Goal: Task Accomplishment & Management: Manage account settings

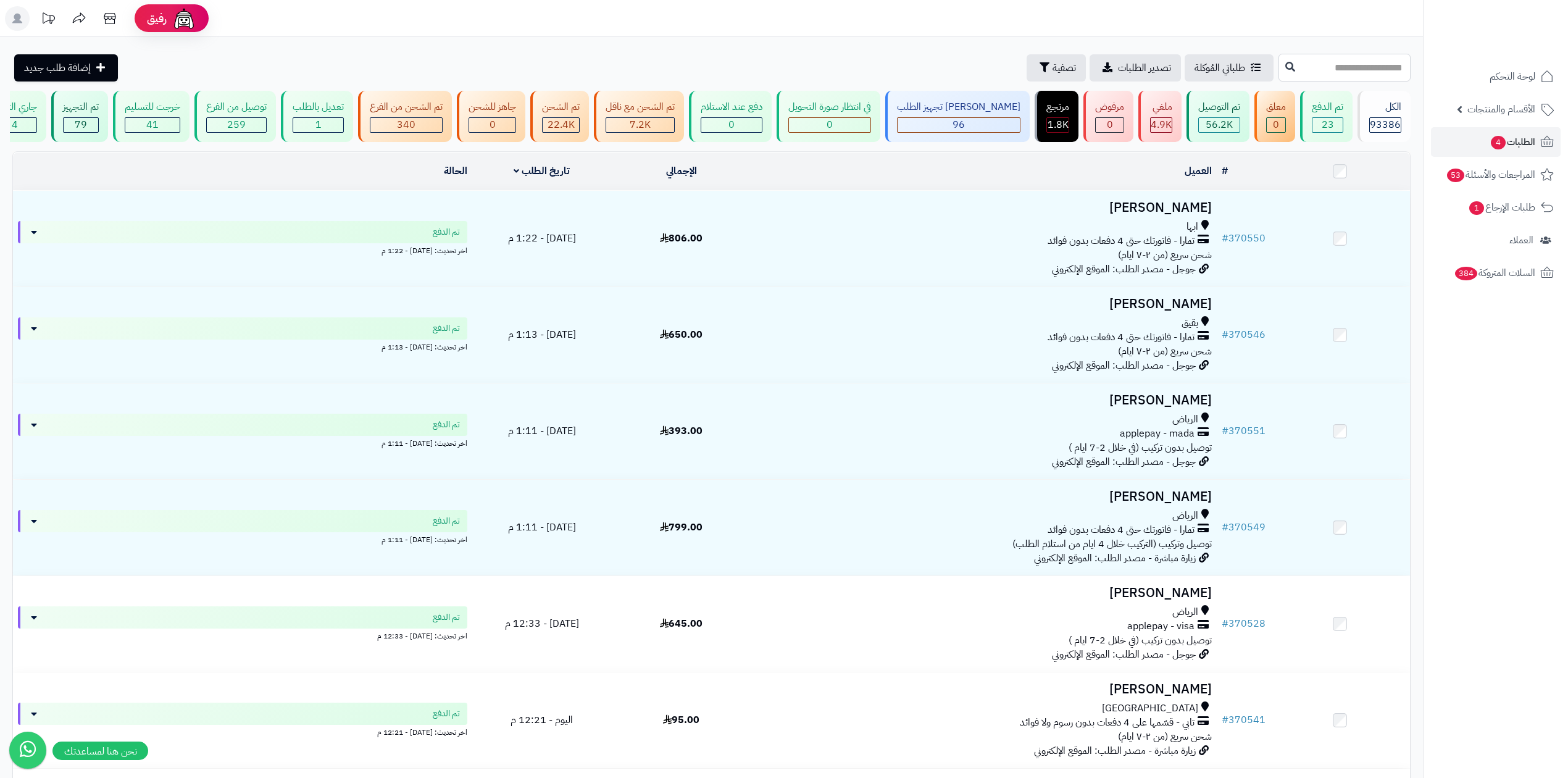
click at [1358, 65] on input "text" at bounding box center [1344, 67] width 132 height 27
paste input "******"
type input "******"
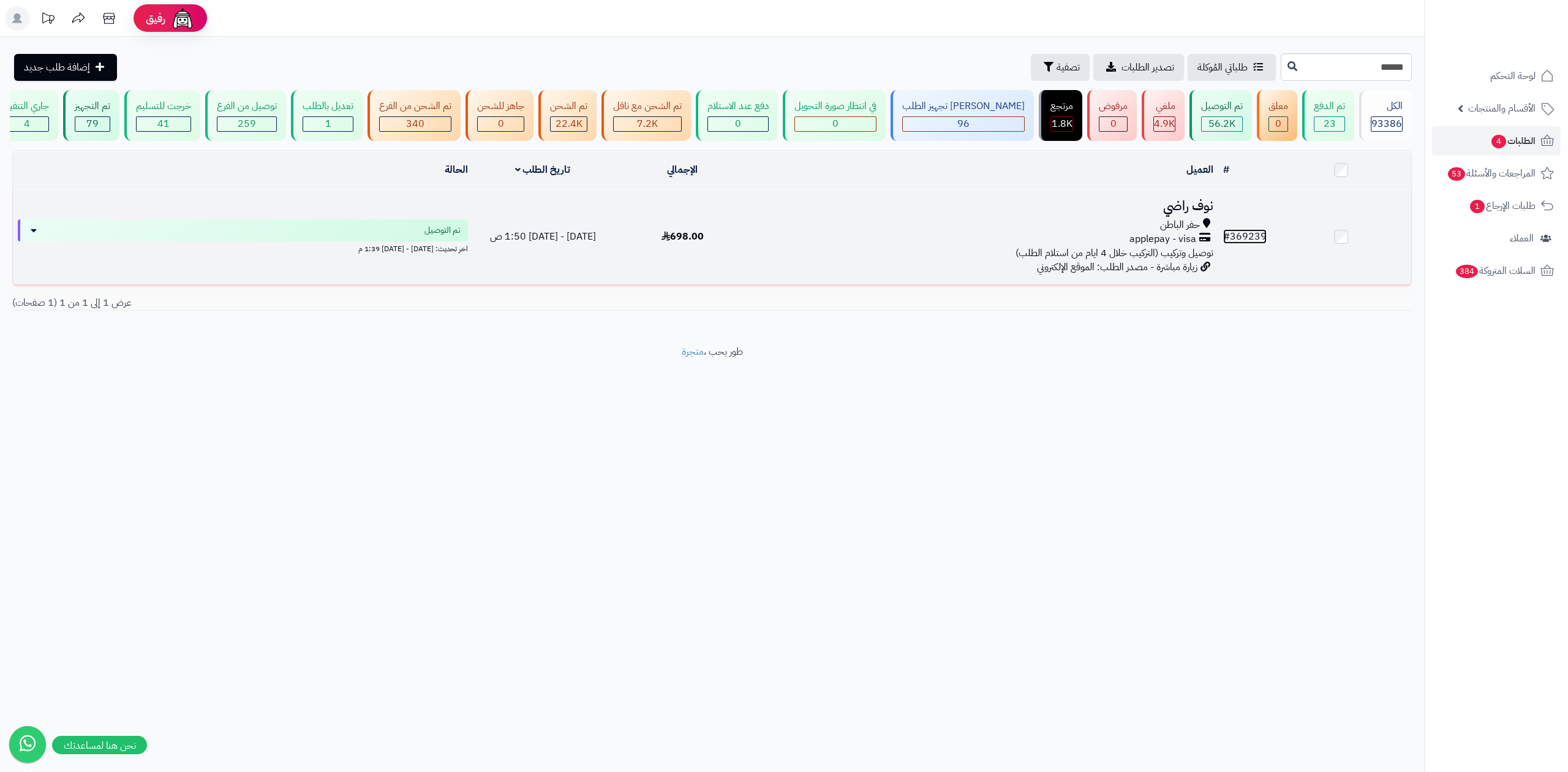
click at [1253, 238] on link "# 369239" at bounding box center [1245, 236] width 44 height 15
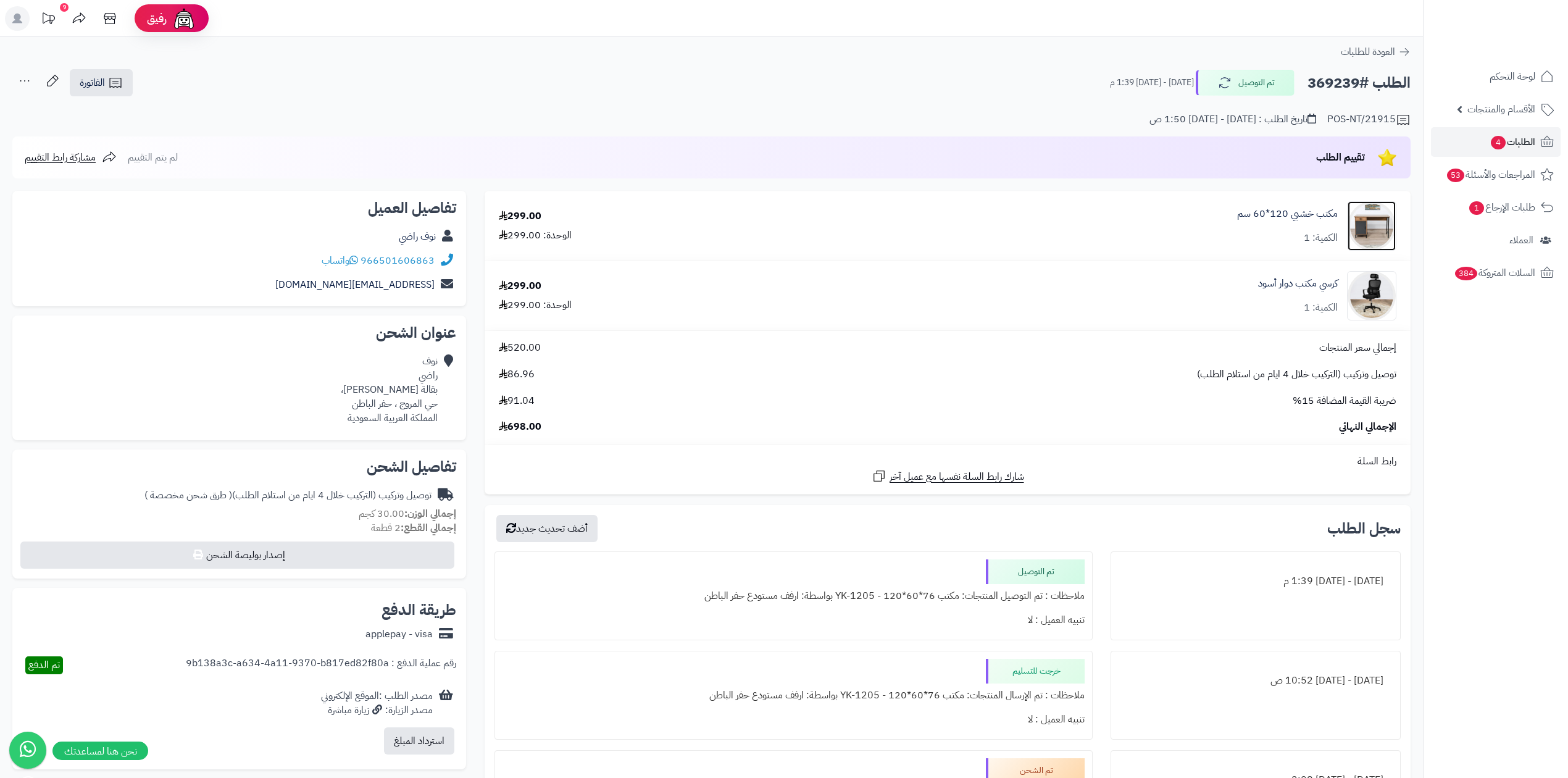
click at [1378, 228] on img at bounding box center [1371, 226] width 48 height 49
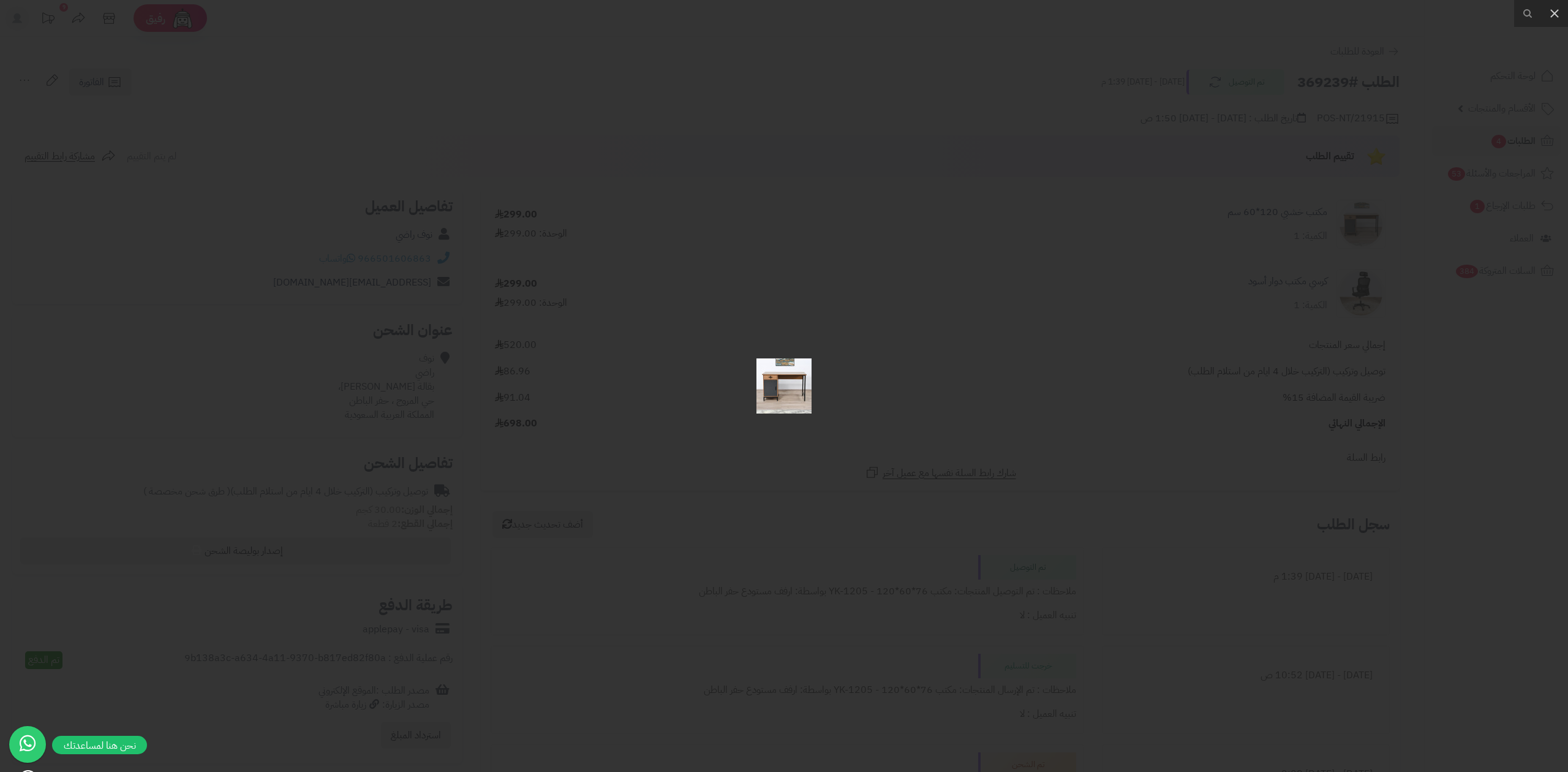
click at [924, 386] on div at bounding box center [784, 386] width 1568 height 772
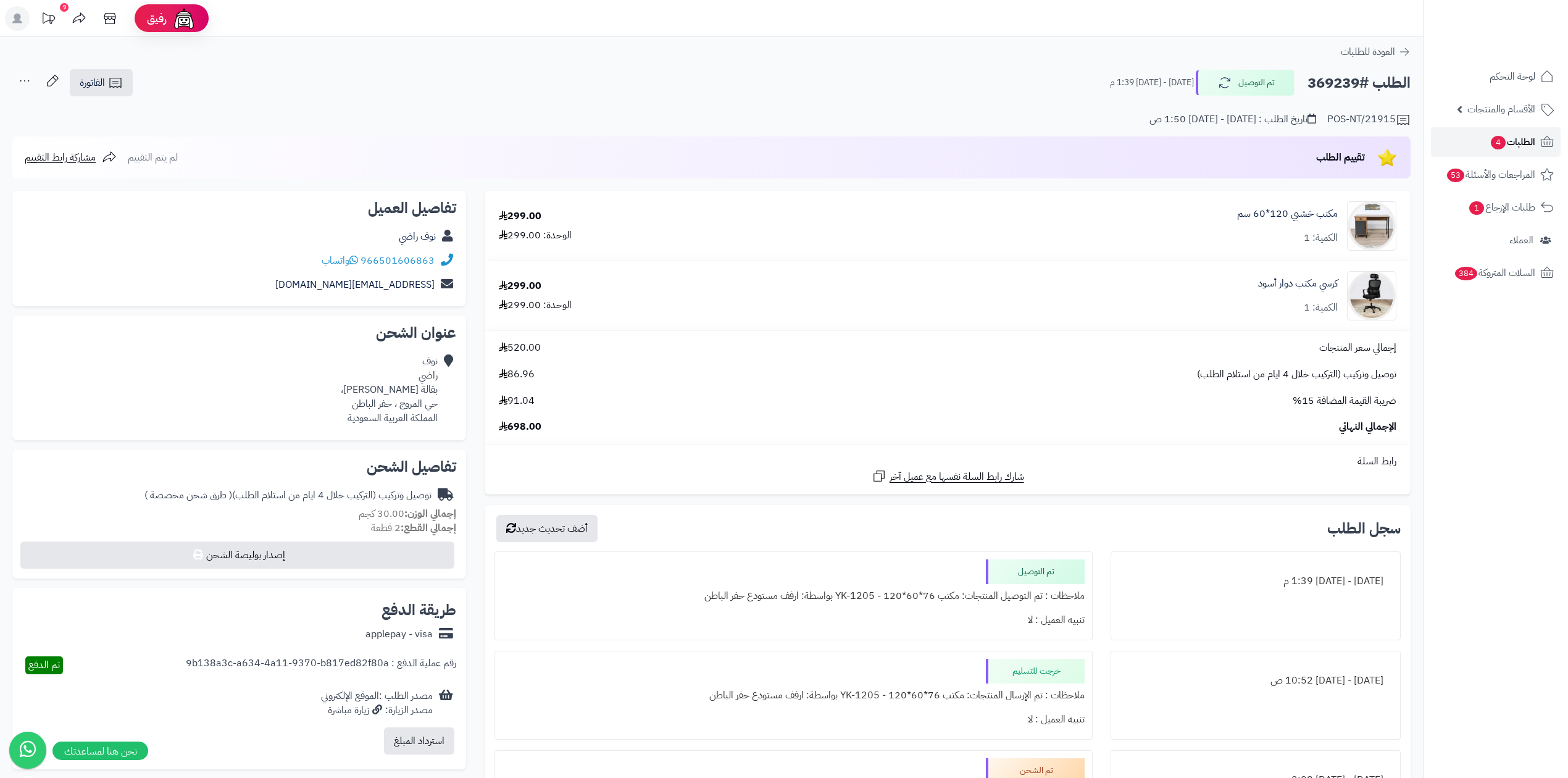
click at [1534, 132] on link "الطلبات 4" at bounding box center [1496, 142] width 130 height 30
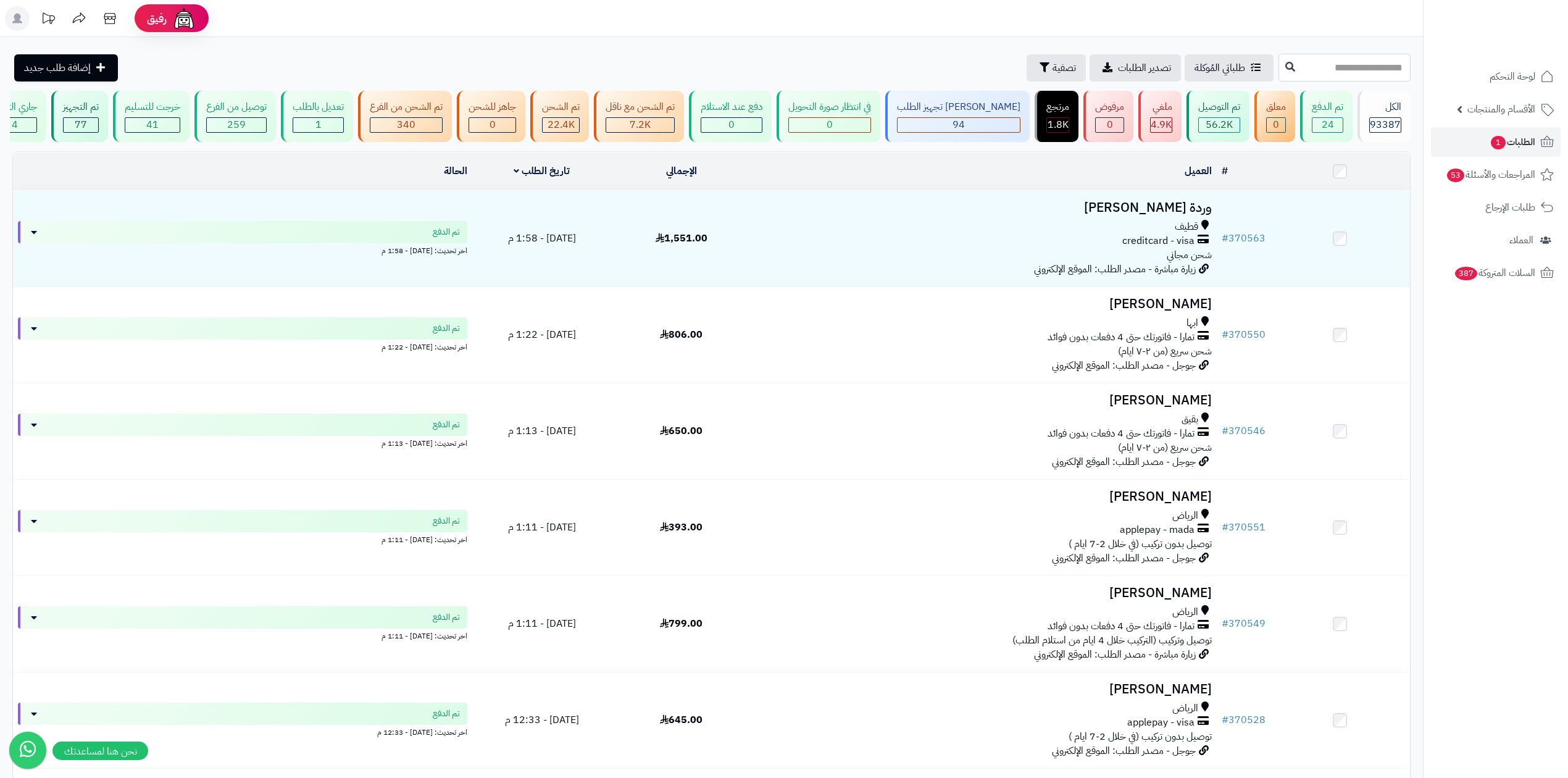
click at [1353, 72] on input "text" at bounding box center [1344, 67] width 132 height 27
paste input "******"
type input "******"
click at [1281, 60] on button at bounding box center [1290, 67] width 19 height 24
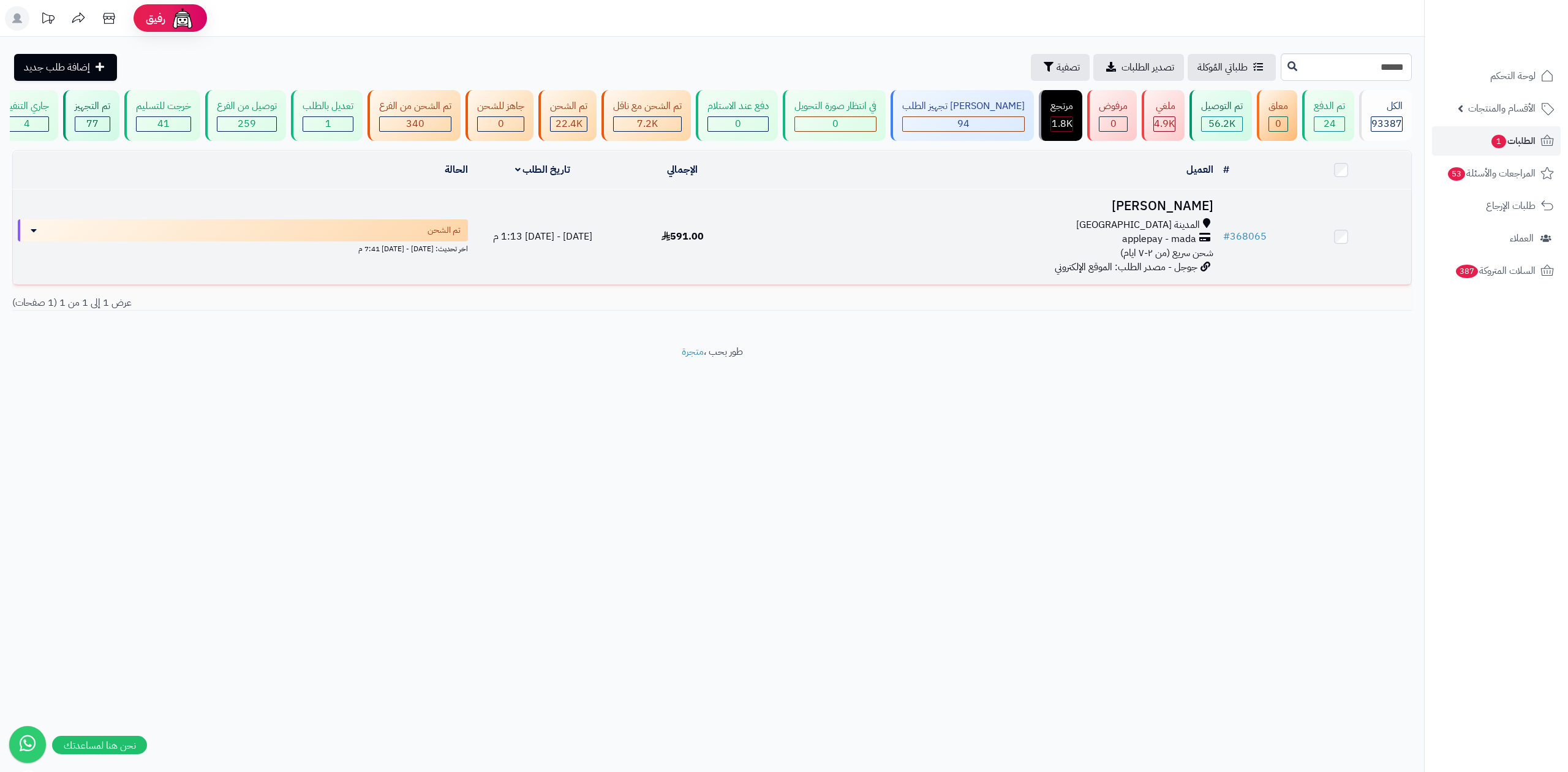
click at [1245, 224] on td "# 368065" at bounding box center [1245, 237] width 54 height 95
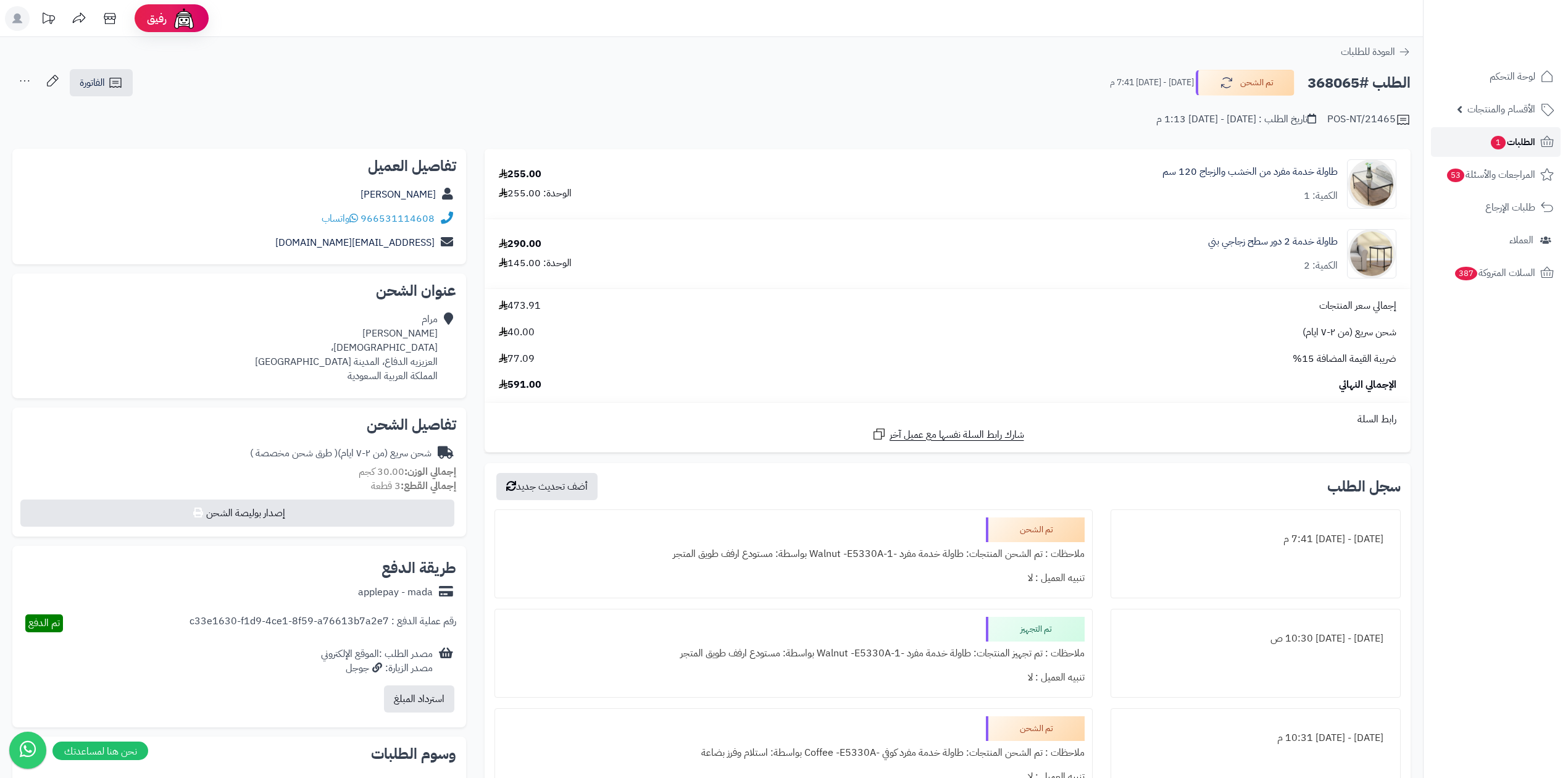
click at [1470, 134] on link "الطلبات 1" at bounding box center [1496, 142] width 130 height 30
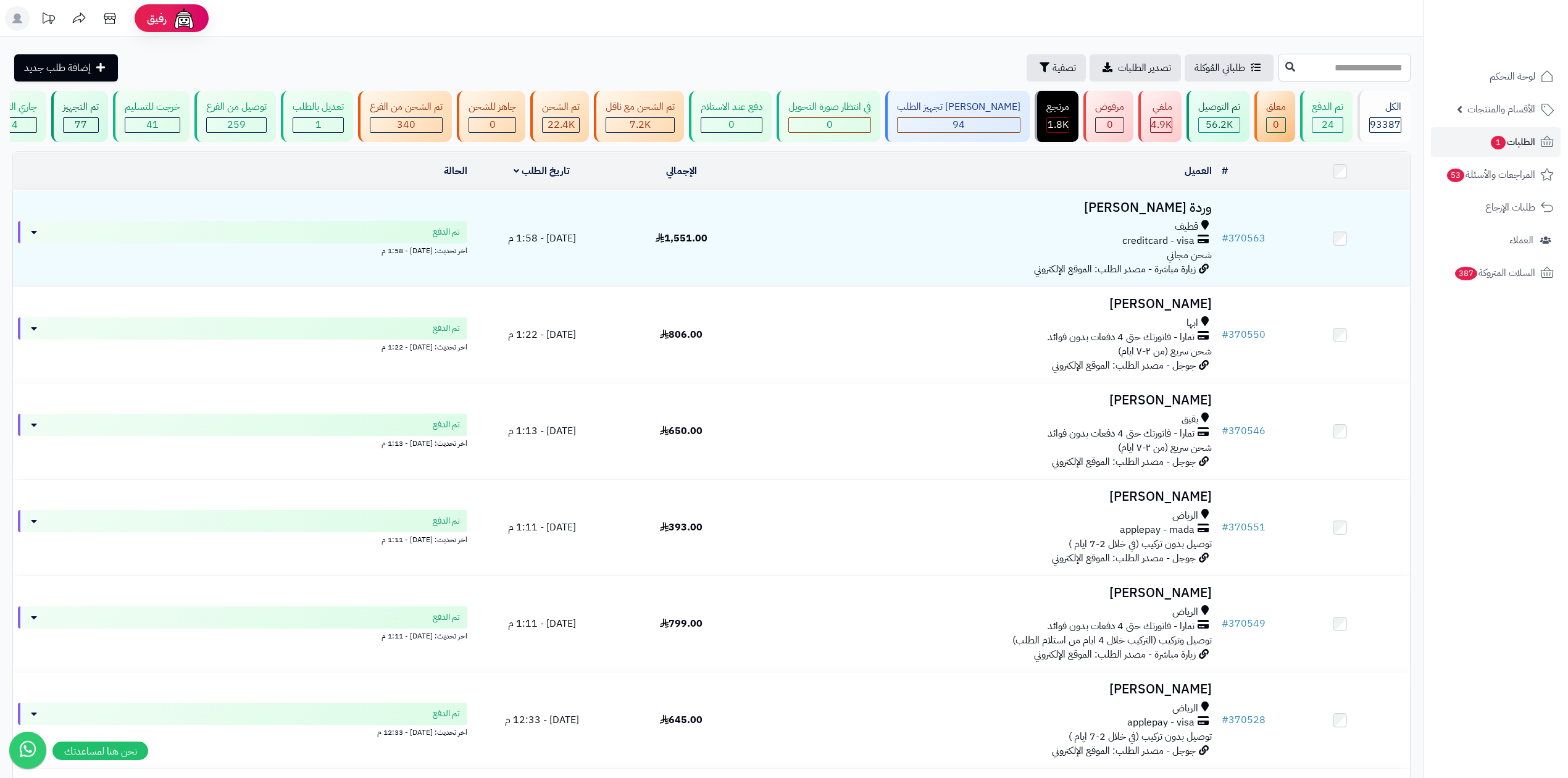
click at [1278, 64] on input "text" at bounding box center [1344, 67] width 132 height 27
type input "******"
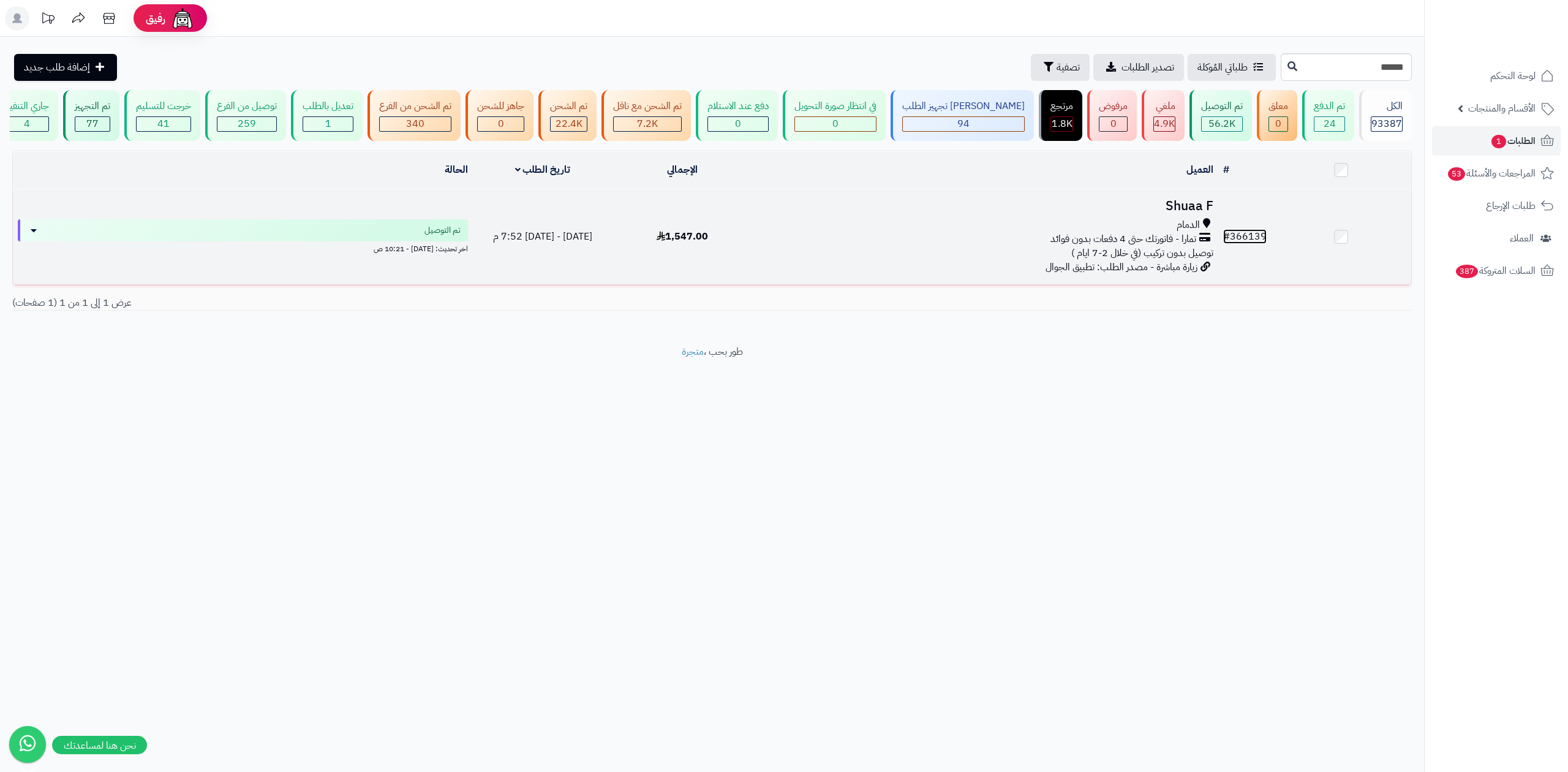
click at [1250, 232] on link "# 366139" at bounding box center [1245, 236] width 44 height 15
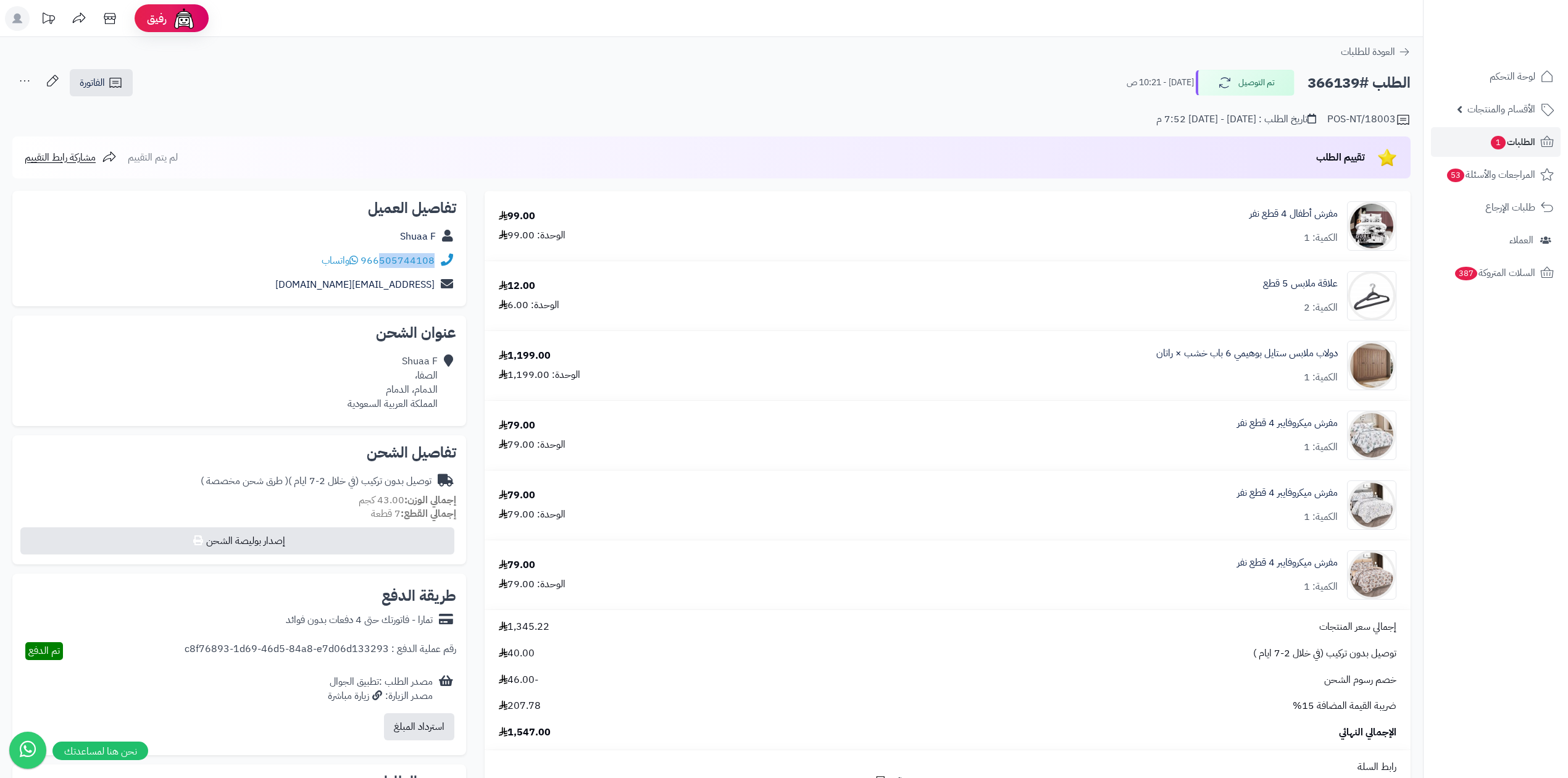
drag, startPoint x: 381, startPoint y: 270, endPoint x: 435, endPoint y: 270, distance: 54.0
click at [435, 270] on div "966505744108 واتساب" at bounding box center [239, 261] width 434 height 24
copy link "505744108"
click at [1339, 68] on div "الطلب #366139 تم التوصيل [DATE] - 10:21 ص الفاتورة طباعة الفاتورة إرسال الفاتور…" at bounding box center [711, 82] width 1398 height 29
click at [1342, 85] on h2 "الطلب #366139" at bounding box center [1359, 83] width 103 height 25
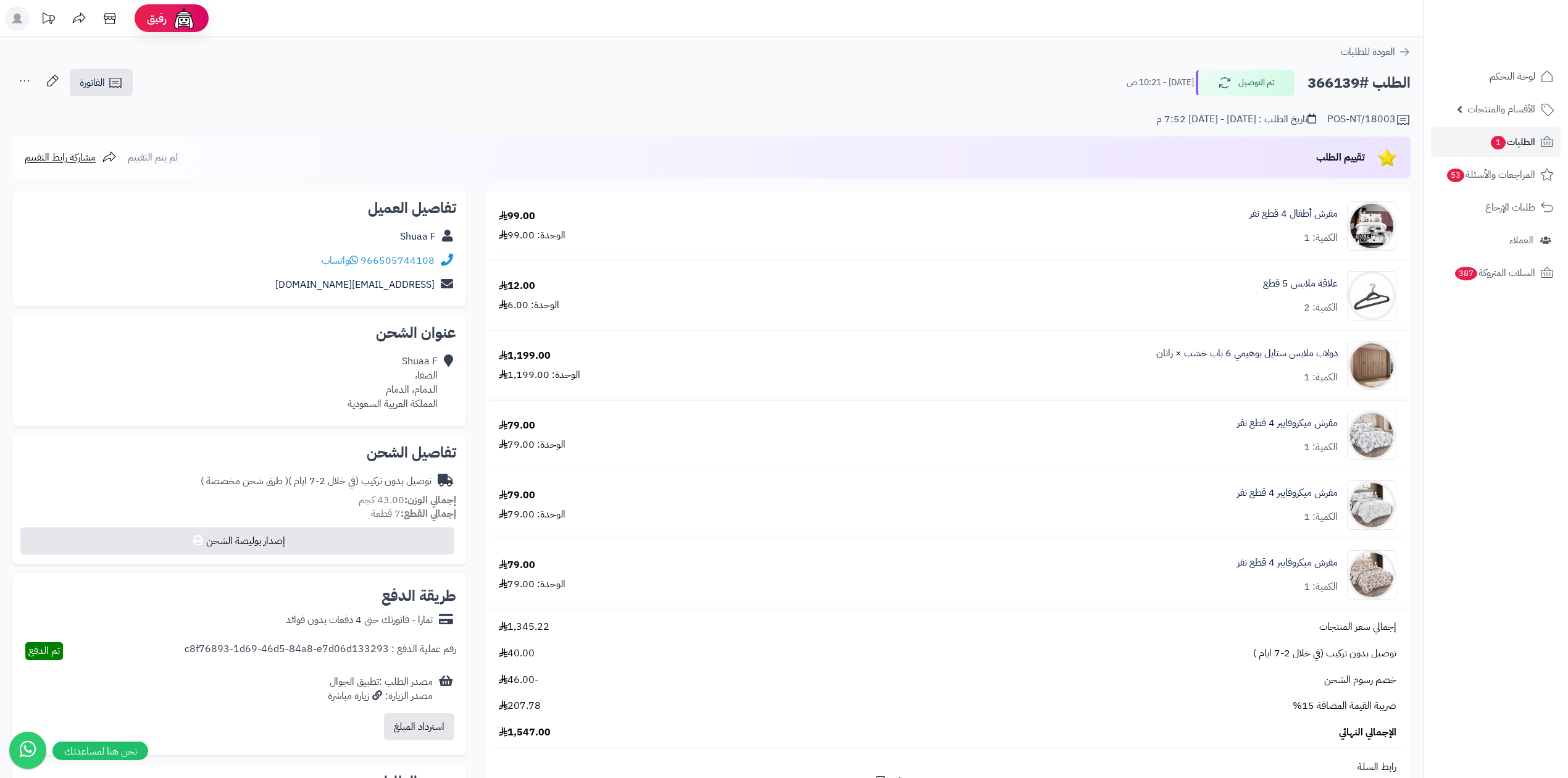
click at [1342, 85] on h2 "الطلب #366139" at bounding box center [1359, 83] width 103 height 25
copy h2 "366139"
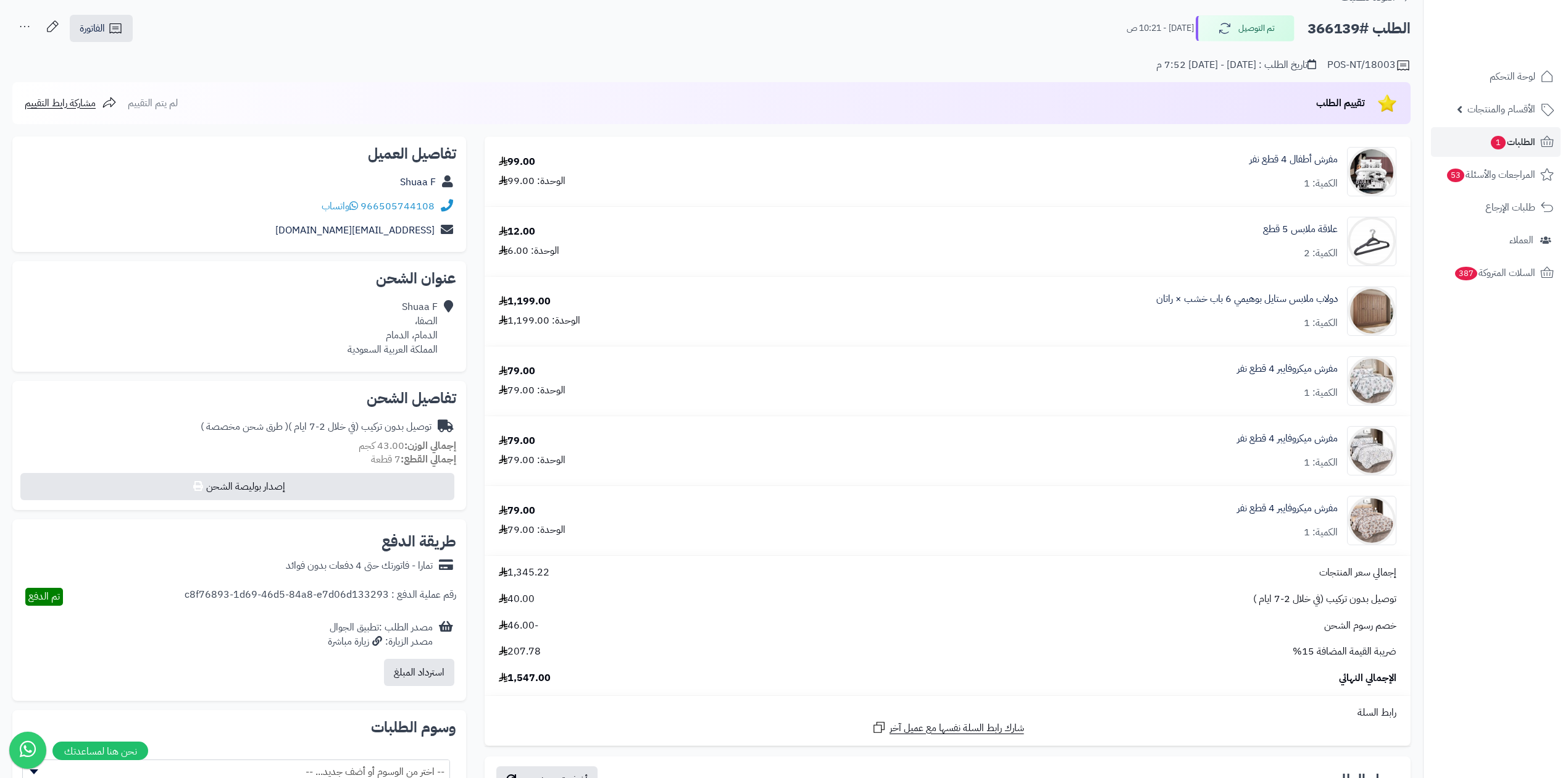
scroll to position [82, 0]
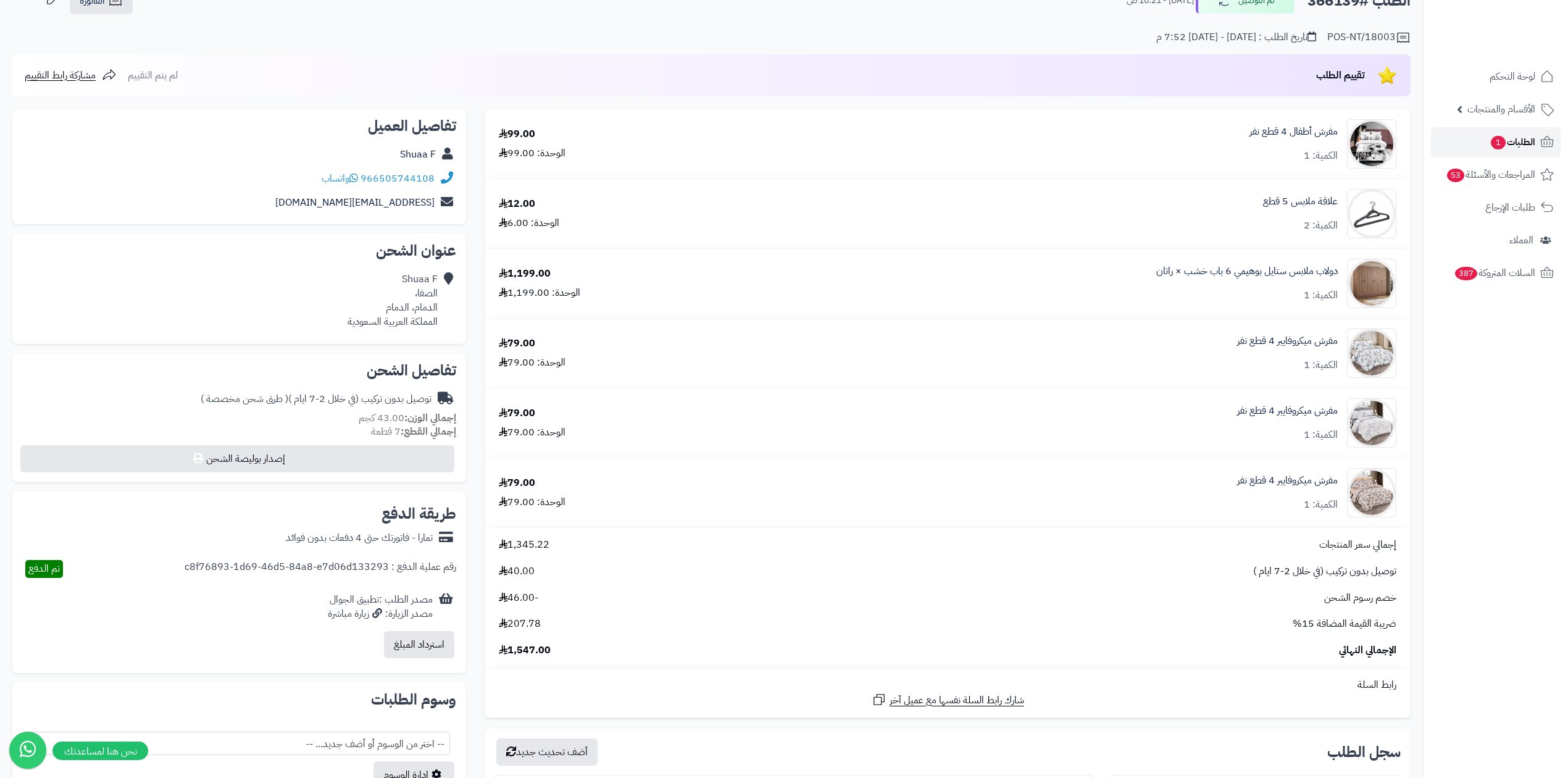
click at [1474, 135] on link "الطلبات 1" at bounding box center [1496, 142] width 130 height 30
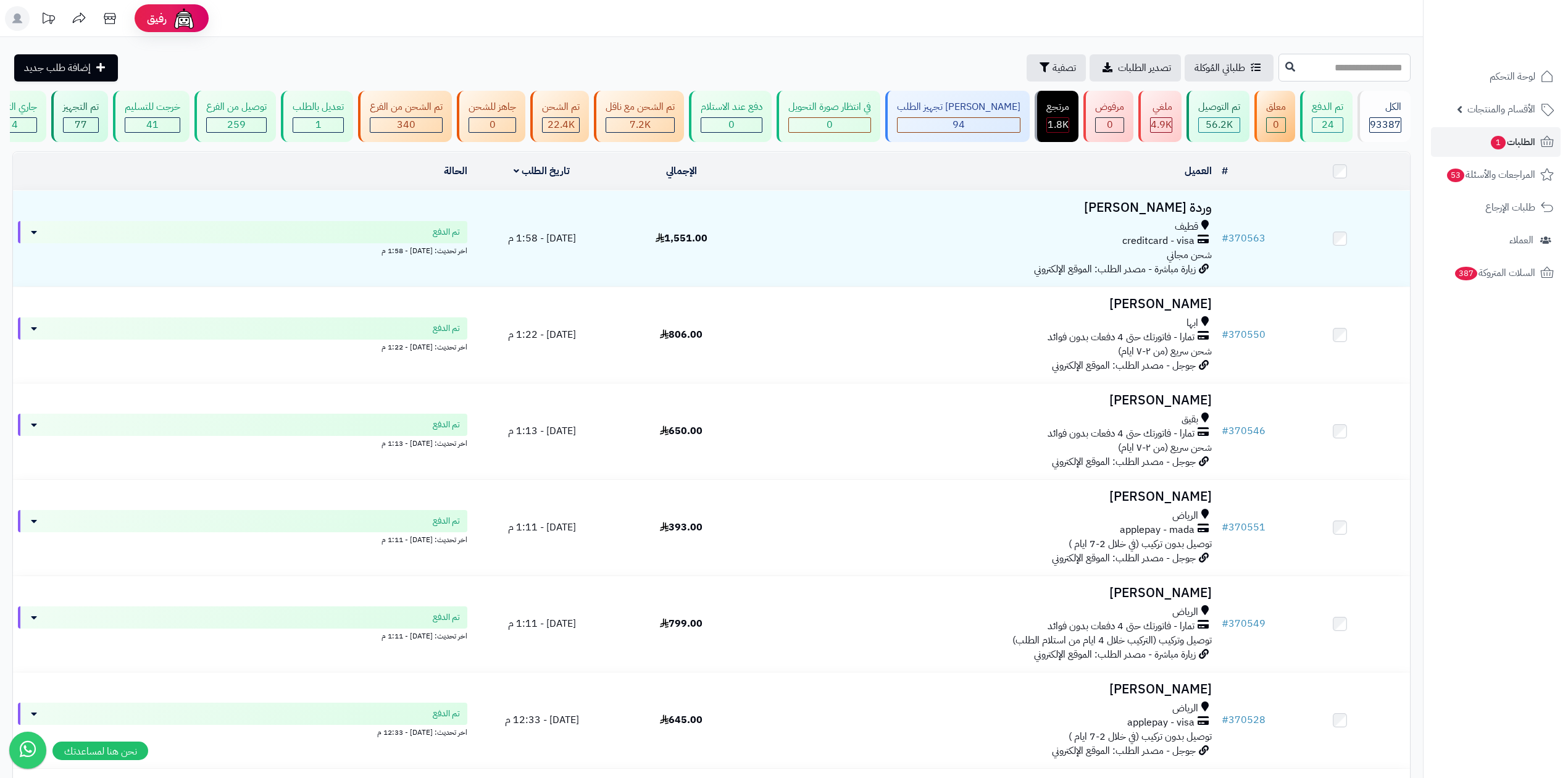
click at [1278, 67] on input "text" at bounding box center [1344, 67] width 132 height 27
